Goal: Transaction & Acquisition: Obtain resource

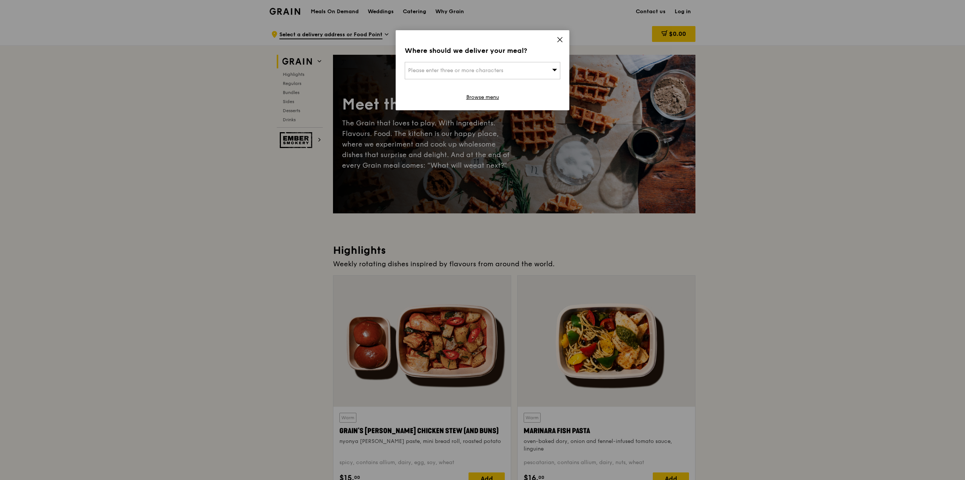
click at [561, 43] on span at bounding box center [560, 41] width 7 height 8
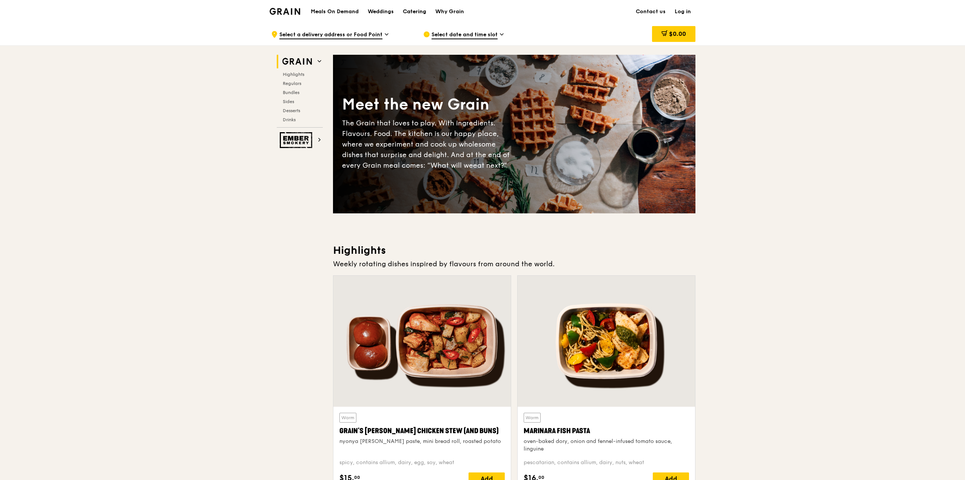
click at [414, 15] on div "Catering" at bounding box center [414, 11] width 23 height 23
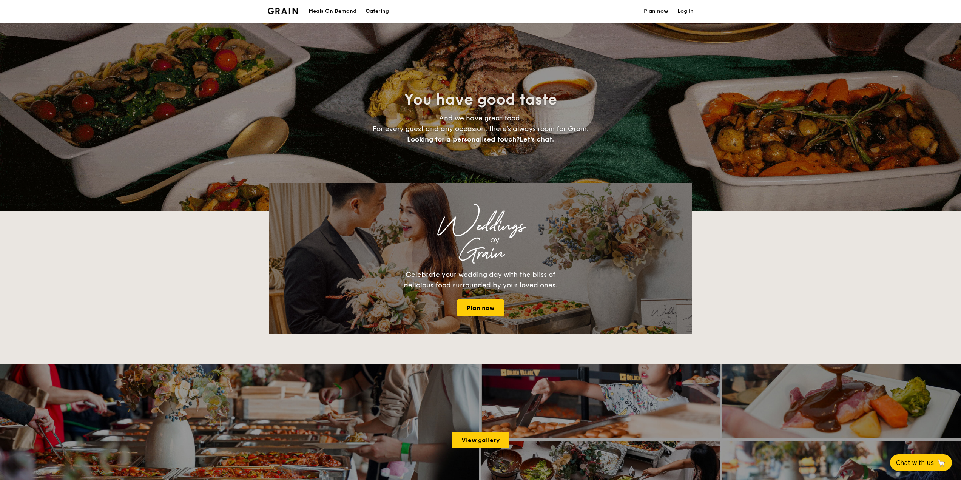
select select
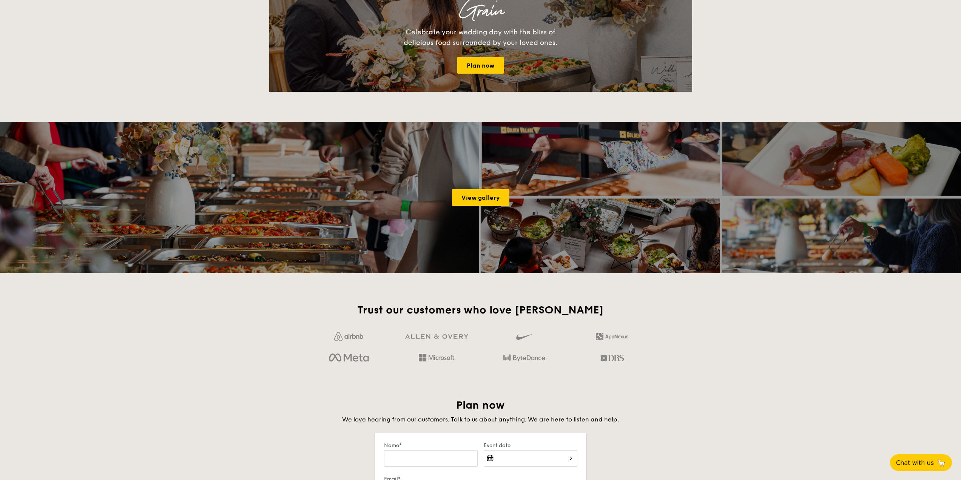
scroll to position [916, 0]
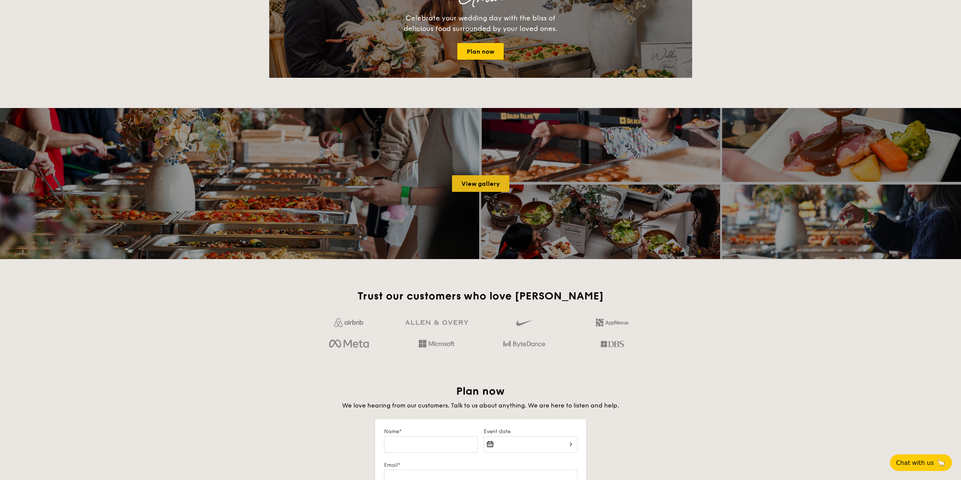
click at [459, 181] on link "View gallery" at bounding box center [480, 183] width 57 height 17
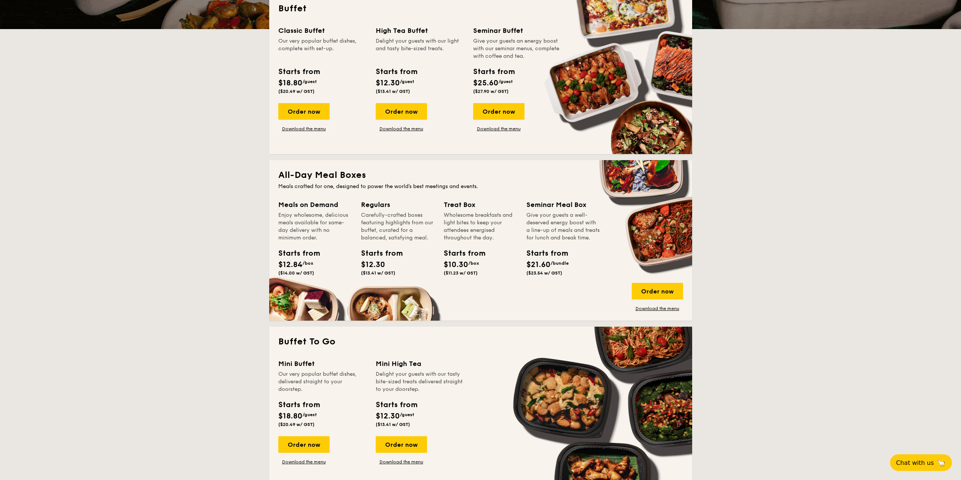
scroll to position [8, 0]
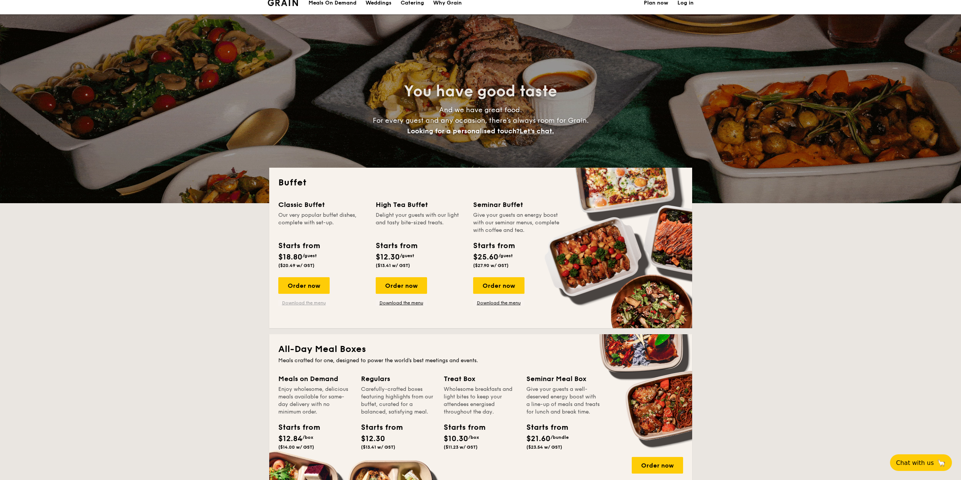
click at [315, 304] on link "Download the menu" at bounding box center [303, 303] width 51 height 6
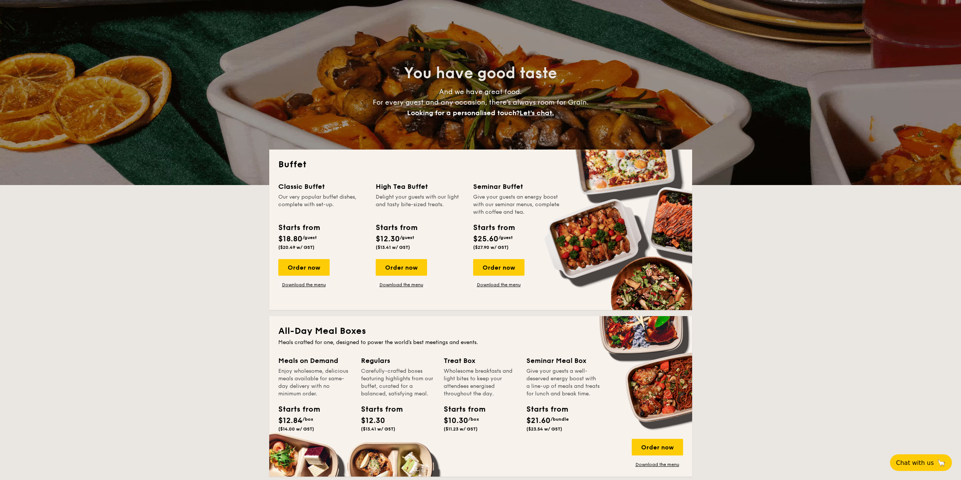
scroll to position [22, 0]
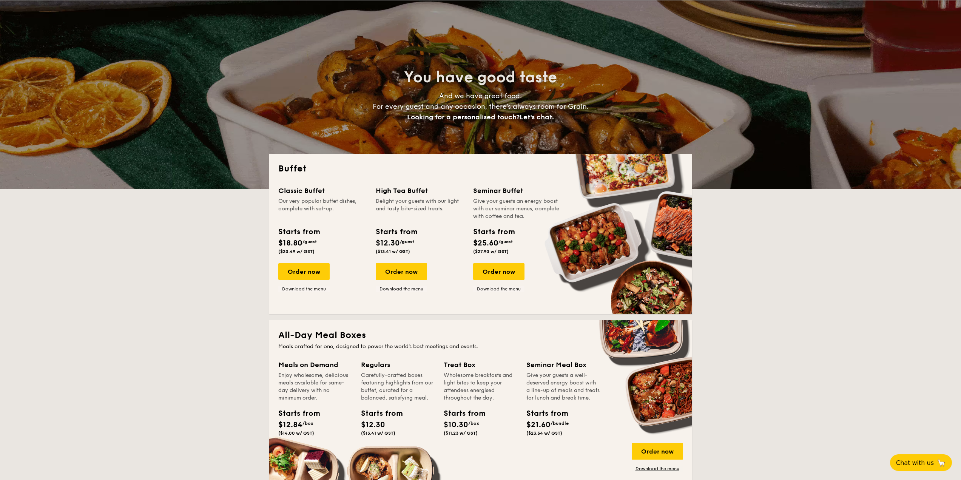
click at [483, 292] on div "Classic Buffet Our very popular buffet dishes, complete with set-up. Starts fro…" at bounding box center [480, 245] width 405 height 120
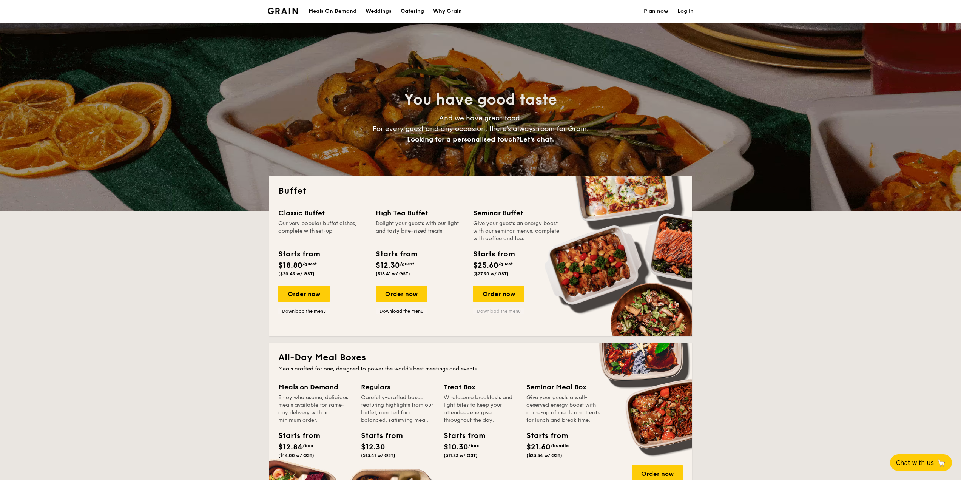
click at [500, 312] on link "Download the menu" at bounding box center [498, 311] width 51 height 6
